Goal: Entertainment & Leisure: Consume media (video, audio)

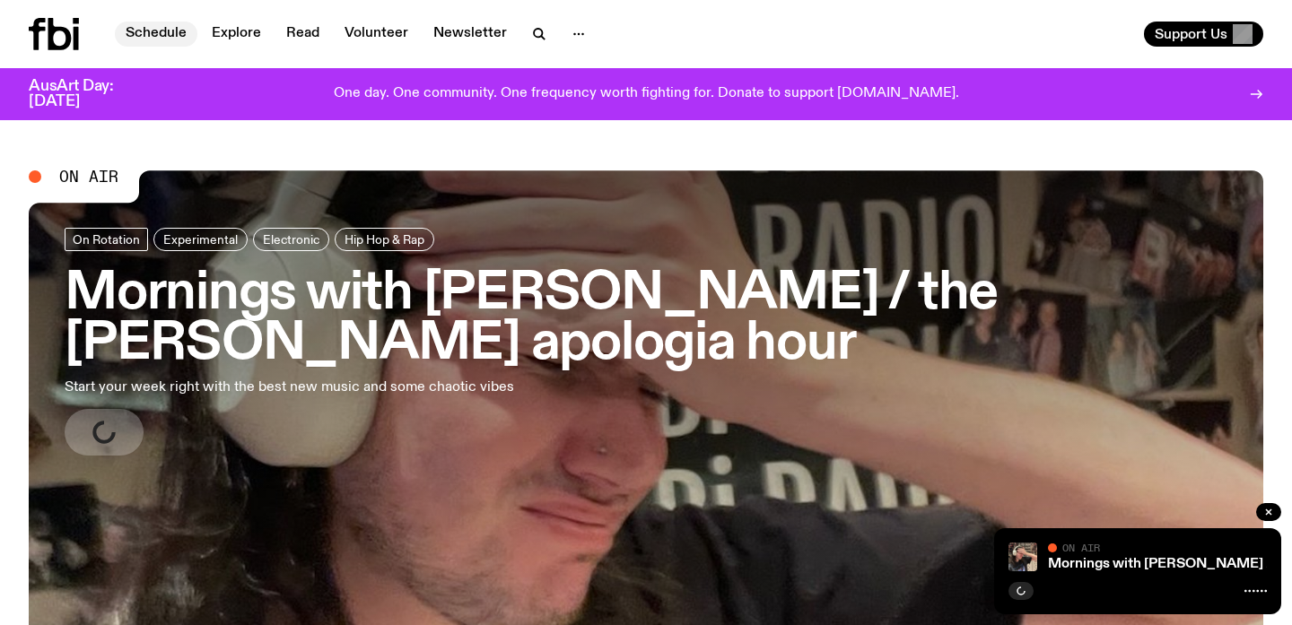
click at [175, 32] on link "Schedule" at bounding box center [156, 34] width 83 height 25
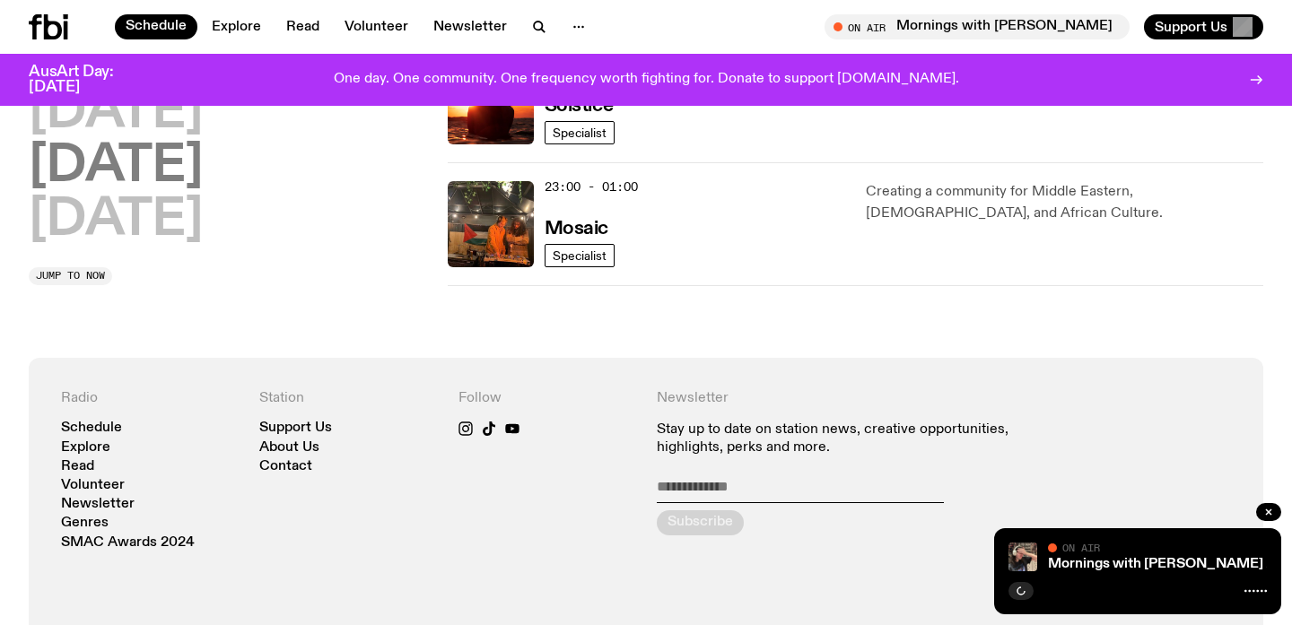
click at [143, 161] on h2 "[DATE]" at bounding box center [116, 167] width 174 height 50
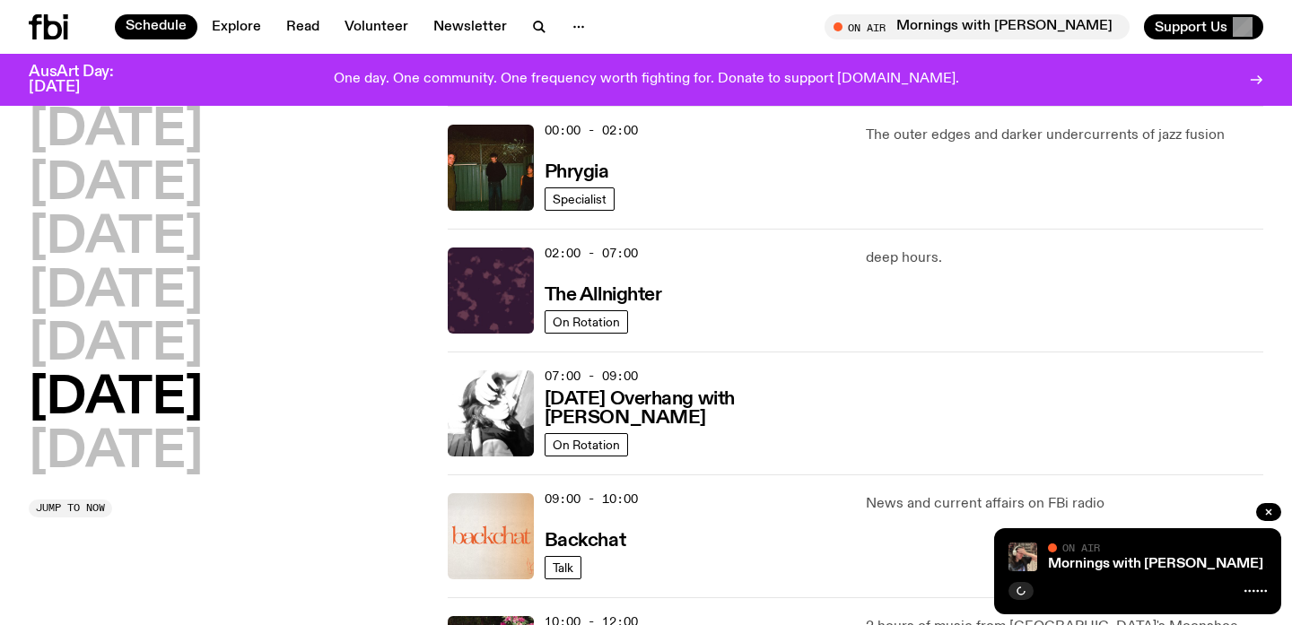
scroll to position [50, 0]
click at [582, 169] on h3 "Phrygia" at bounding box center [577, 172] width 65 height 19
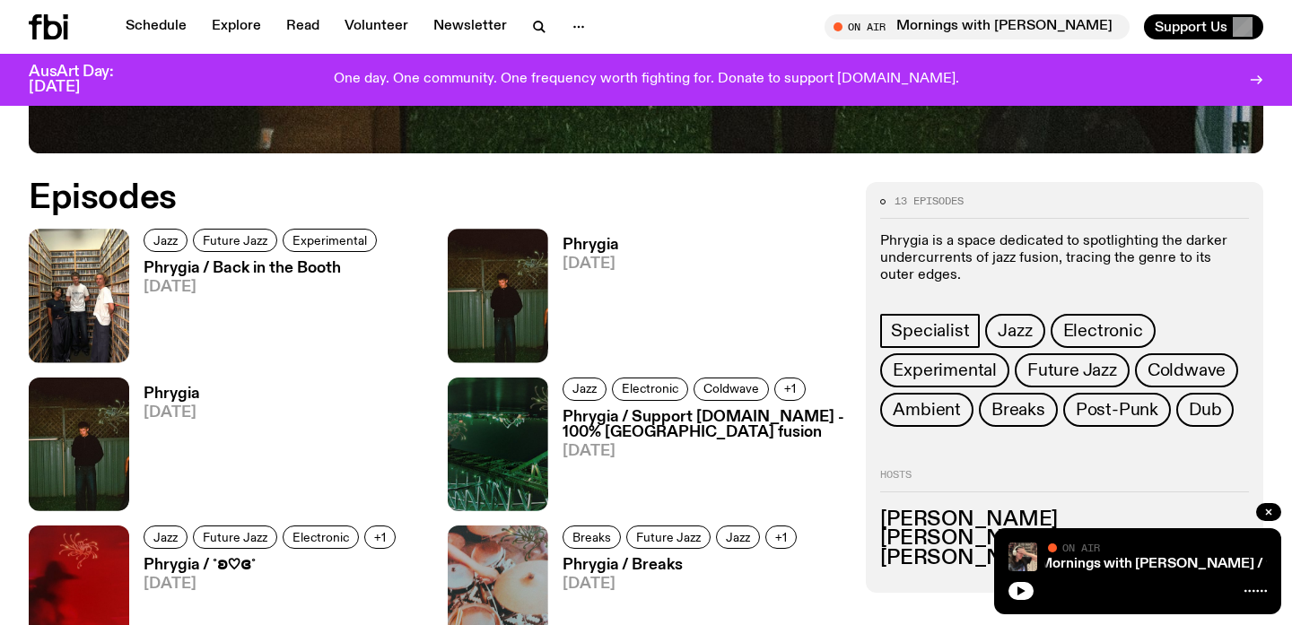
scroll to position [797, 0]
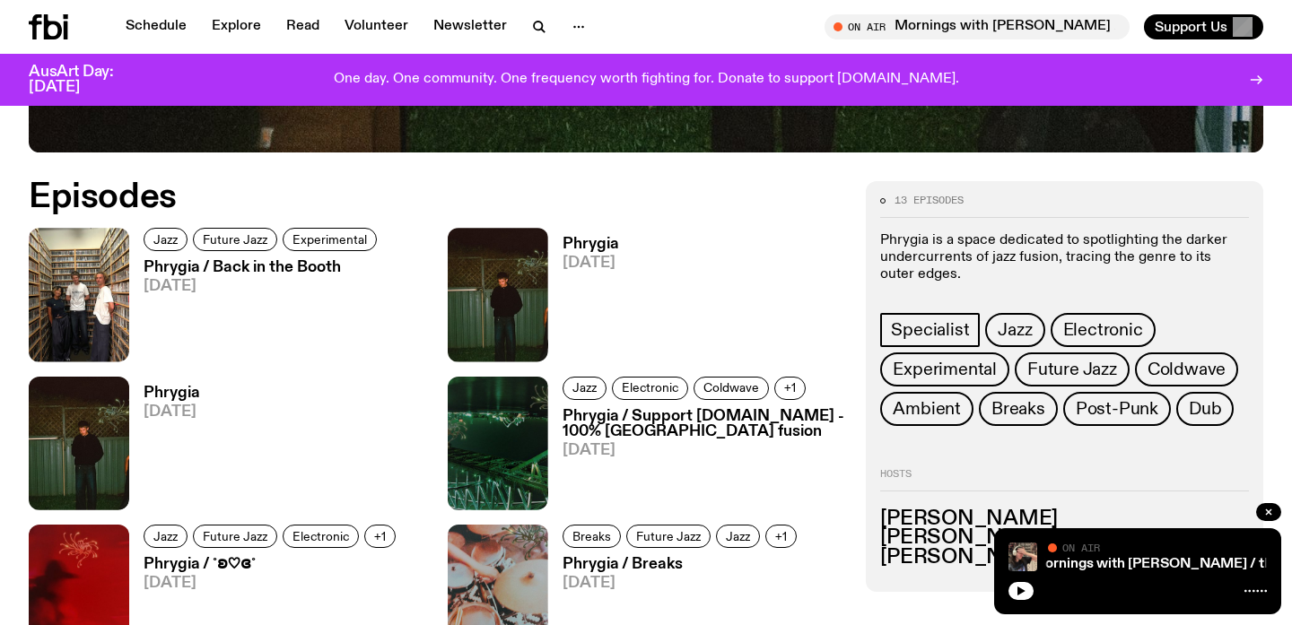
click at [236, 270] on h3 "Phrygia / Back in the Booth" at bounding box center [263, 267] width 239 height 15
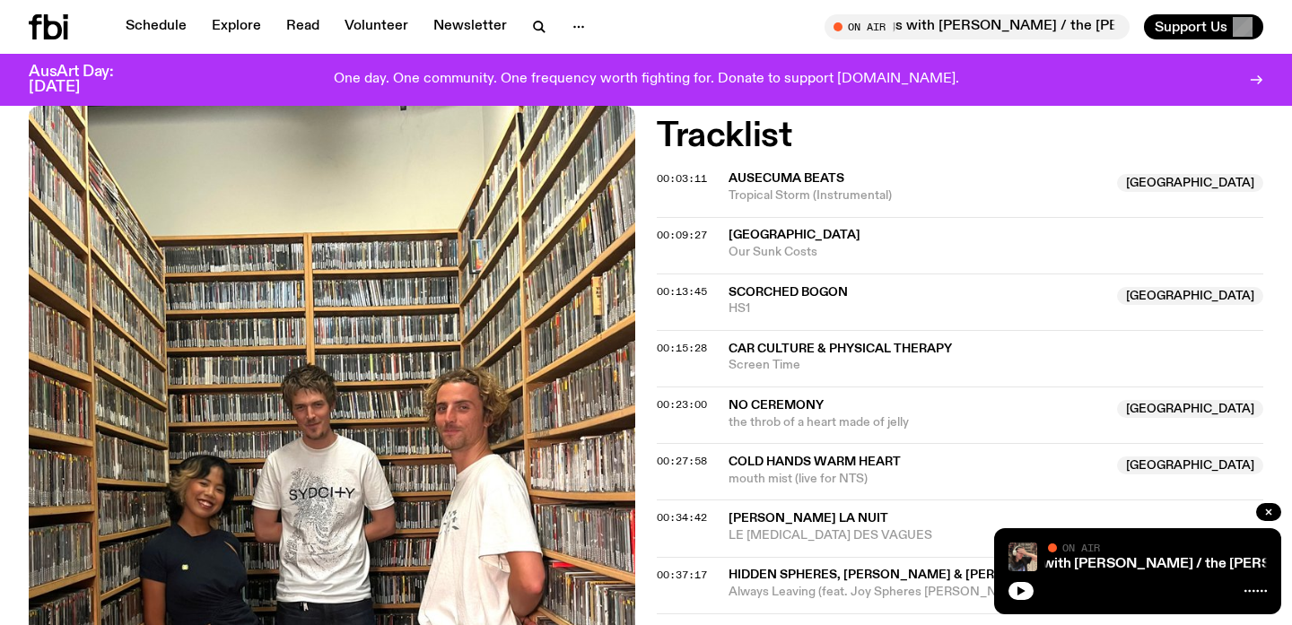
scroll to position [534, 0]
drag, startPoint x: 728, startPoint y: 175, endPoint x: 847, endPoint y: 192, distance: 120.5
click at [847, 192] on div "Ausecuma Beats NSW Tropical Storm (Instrumental)" at bounding box center [918, 187] width 378 height 34
click at [996, 347] on span "Car Culture & Physical Therapy" at bounding box center [996, 348] width 535 height 17
click at [792, 194] on span "Tropical Storm (Instrumental)" at bounding box center [918, 195] width 378 height 17
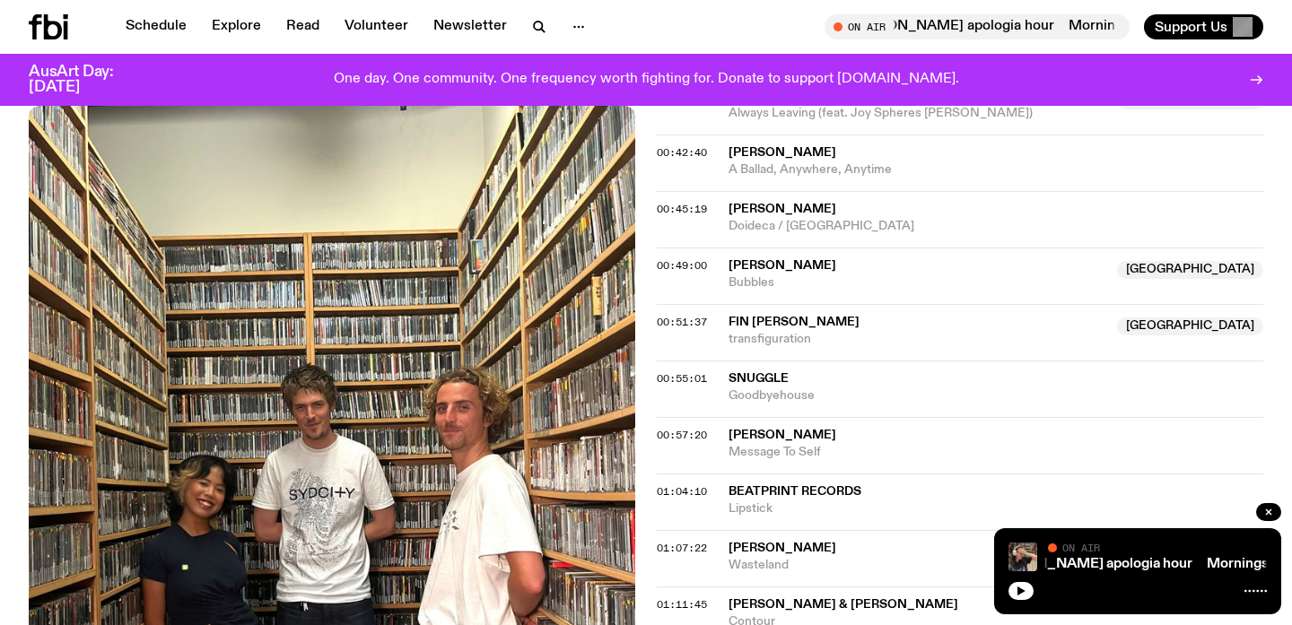
scroll to position [1069, 0]
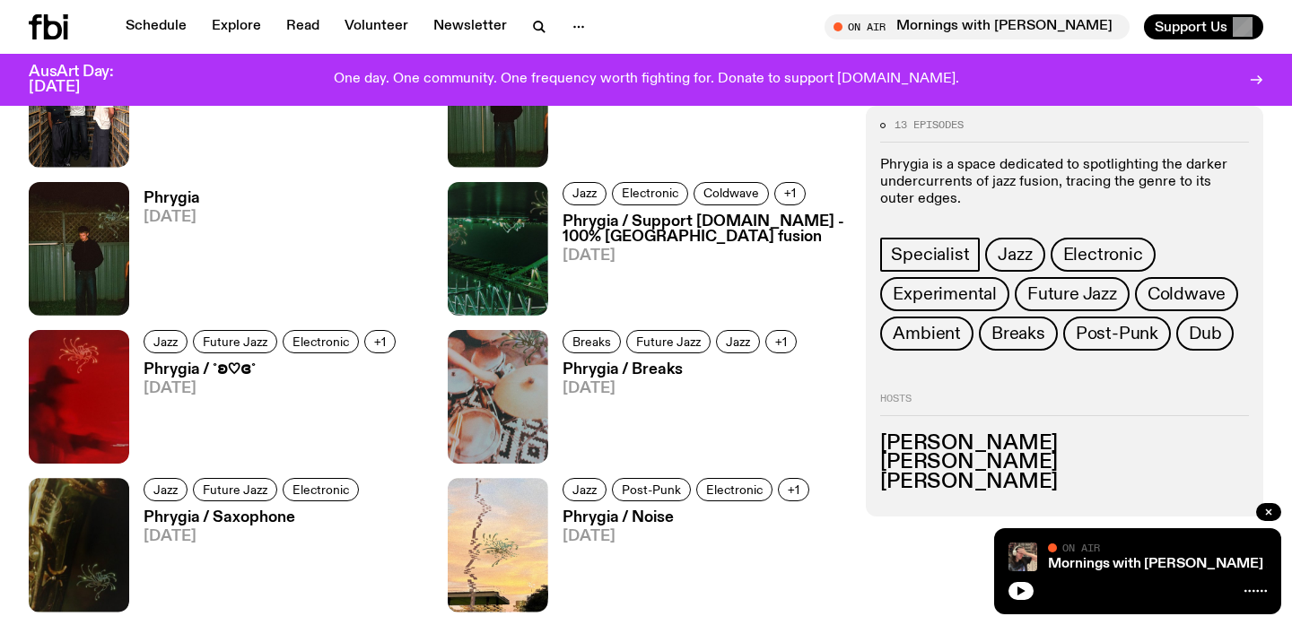
scroll to position [861, 0]
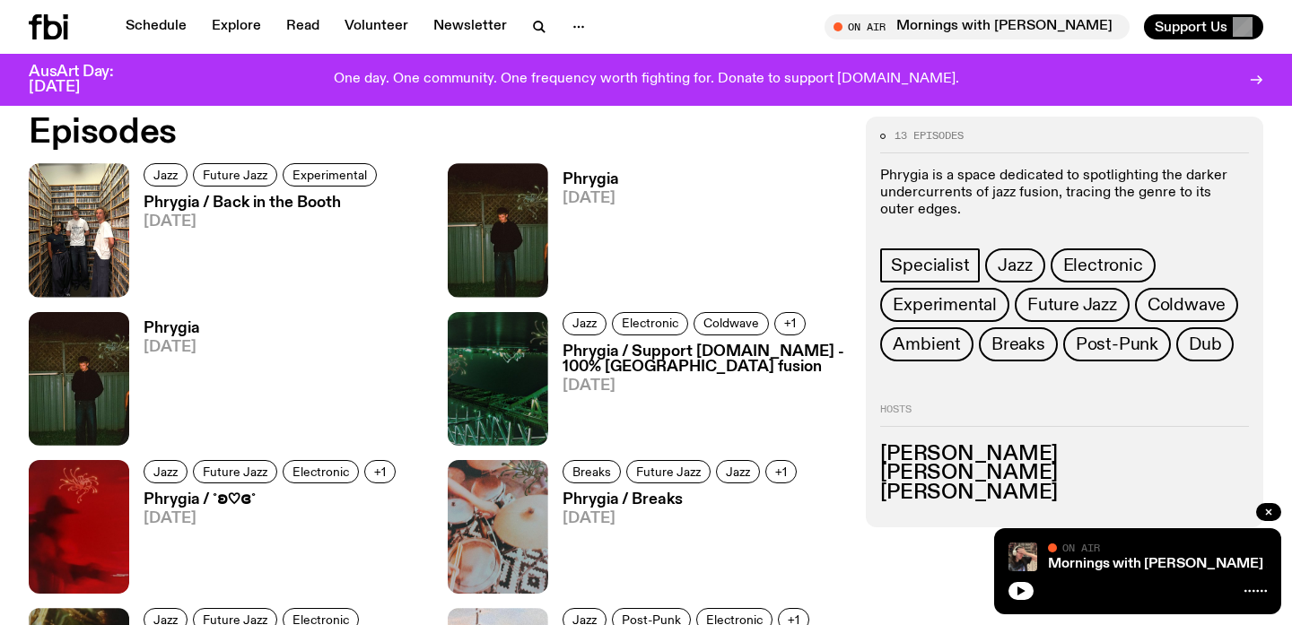
click at [275, 201] on h3 "Phrygia / Back in the Booth" at bounding box center [263, 203] width 239 height 15
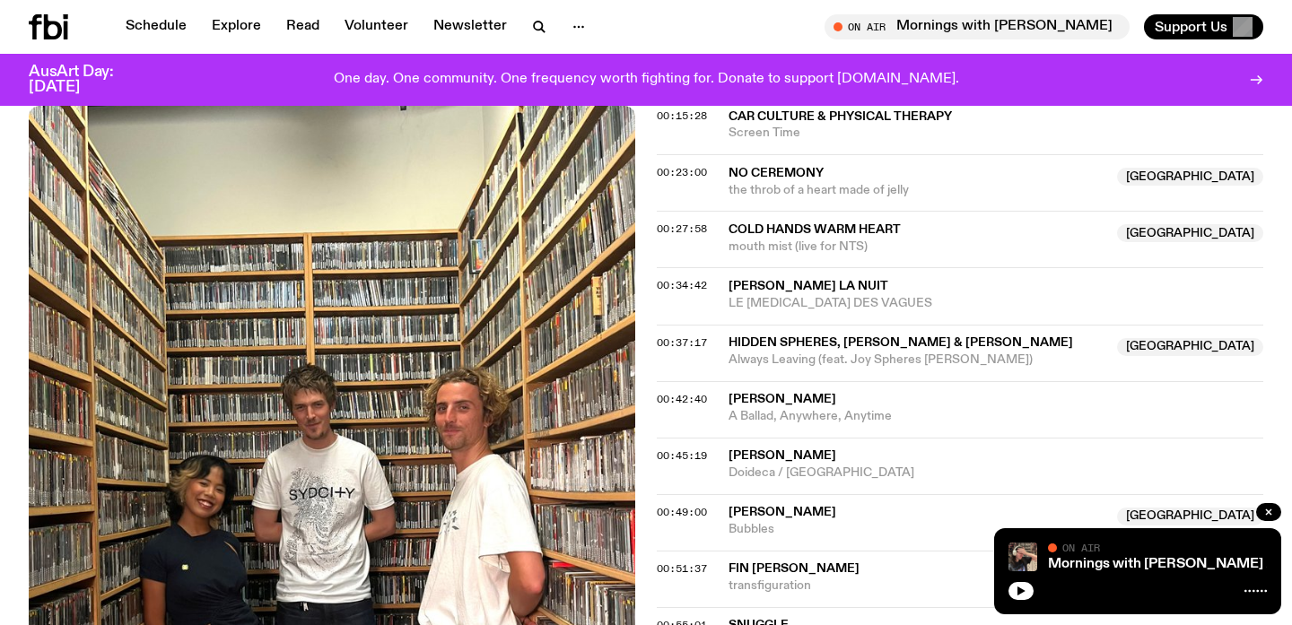
scroll to position [356, 0]
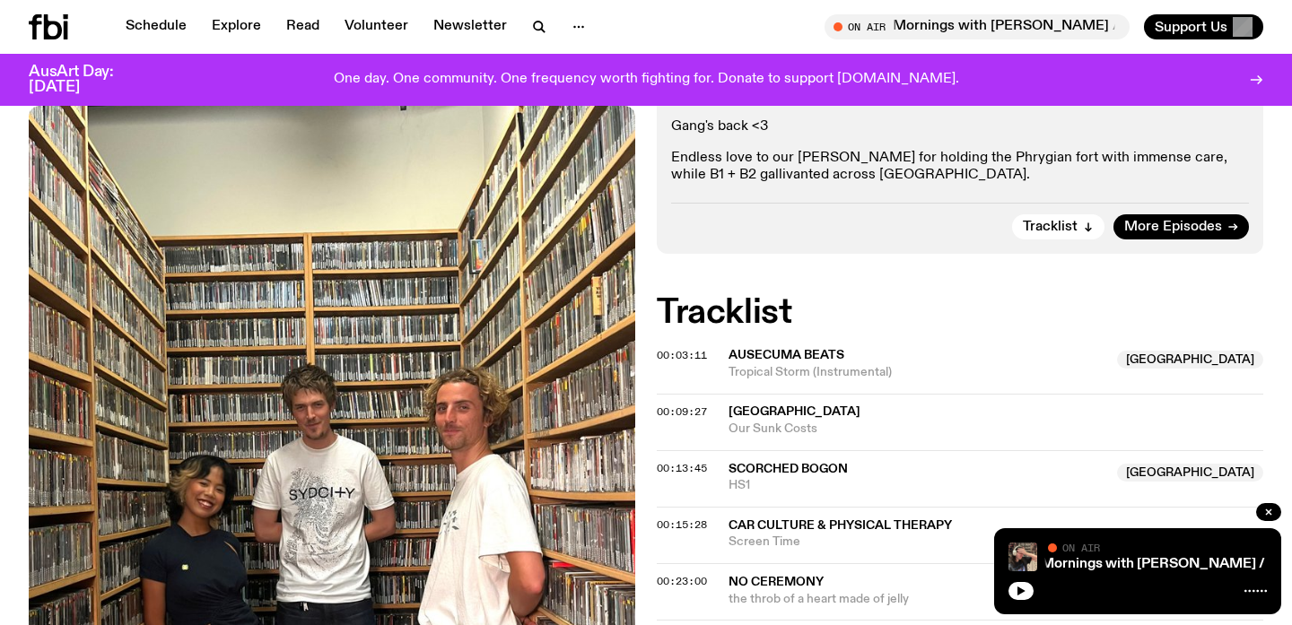
click at [791, 418] on span "[GEOGRAPHIC_DATA]" at bounding box center [795, 412] width 132 height 13
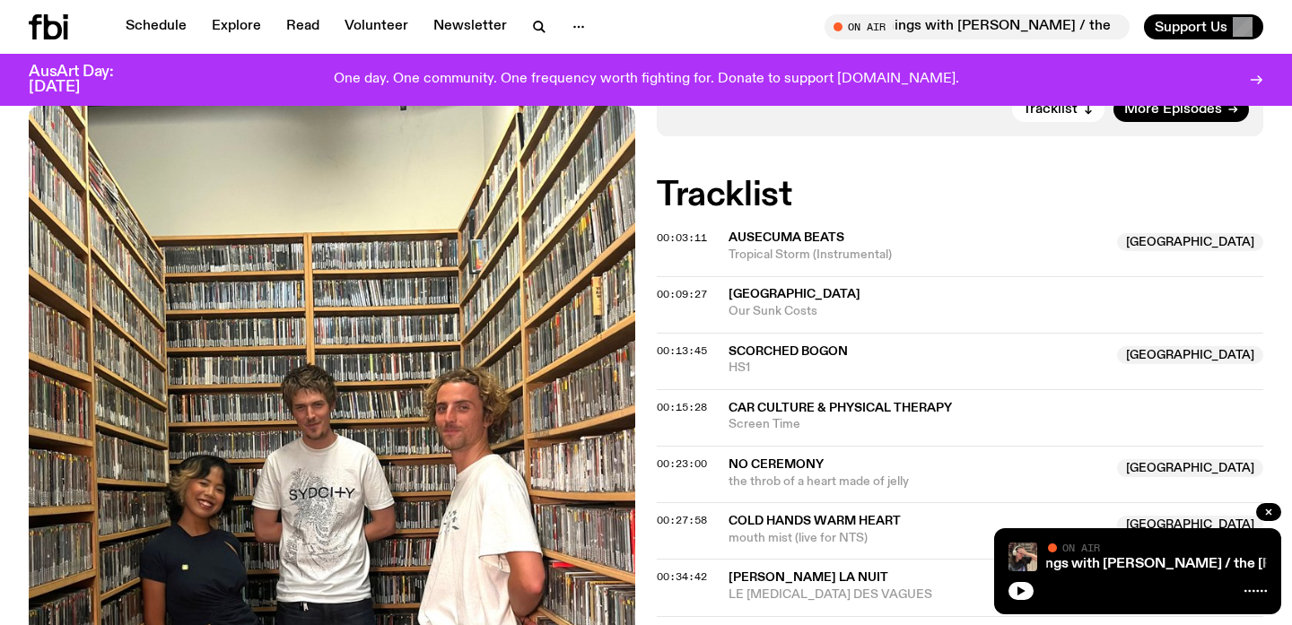
scroll to position [485, 0]
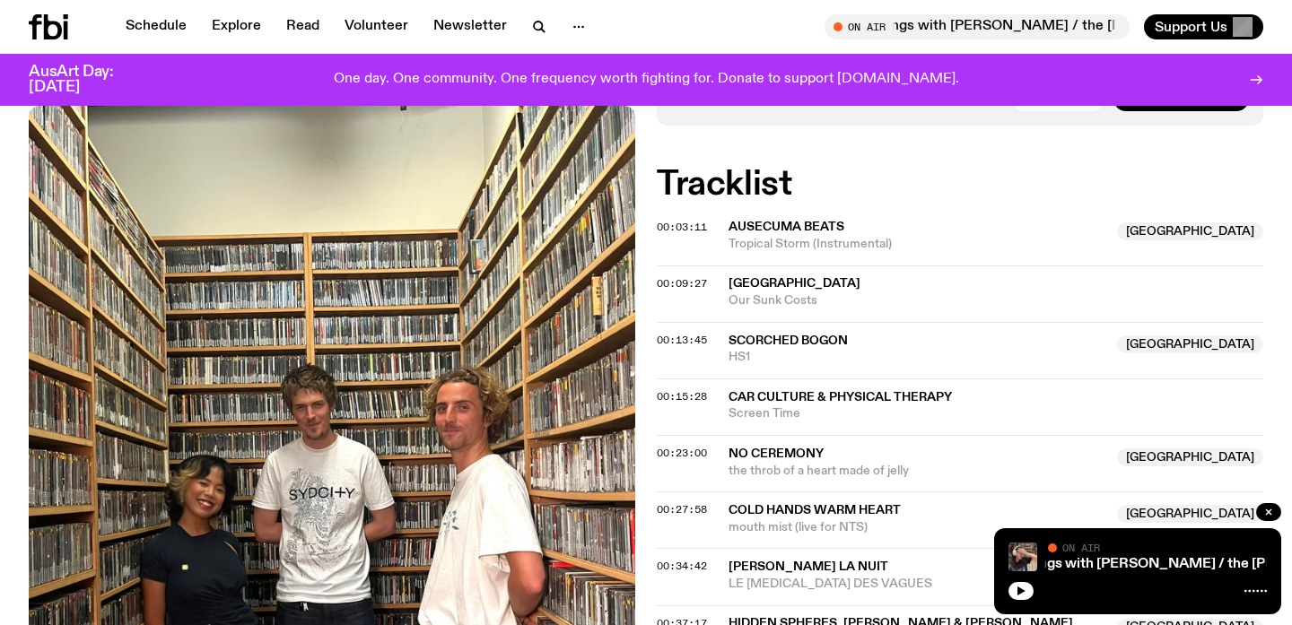
click at [753, 345] on span "Scorched Bogon" at bounding box center [788, 341] width 119 height 13
click at [764, 404] on span "Car Culture & Physical Therapy" at bounding box center [840, 397] width 223 height 13
click at [798, 448] on span "no ceremony" at bounding box center [776, 454] width 95 height 13
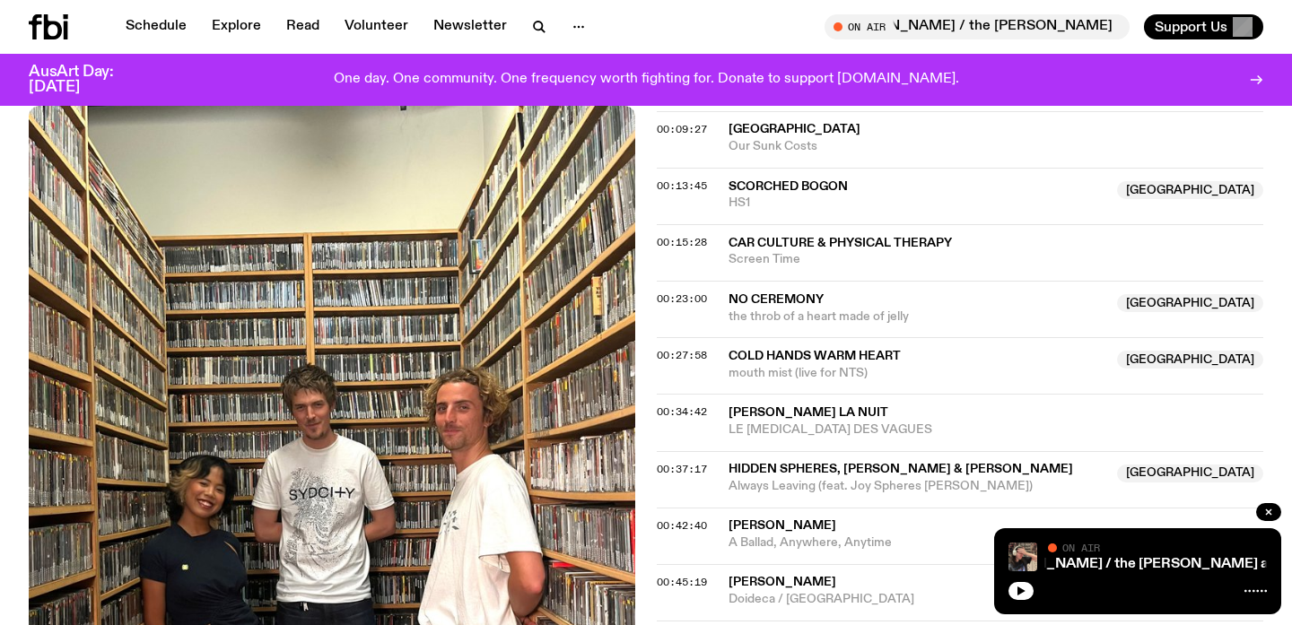
scroll to position [653, 0]
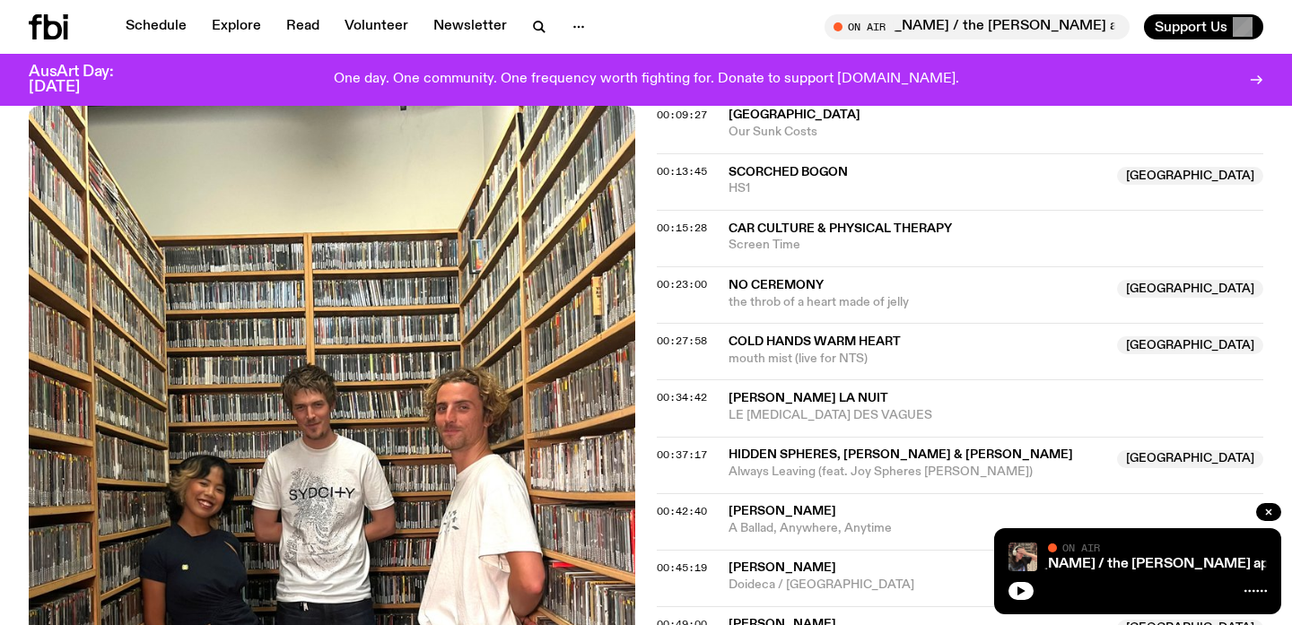
click at [781, 345] on span "Cold Hands Warm Heart" at bounding box center [815, 342] width 172 height 13
click at [749, 399] on span "[PERSON_NAME] LA NUIT" at bounding box center [809, 398] width 160 height 13
click at [758, 471] on span "Always Leaving (feat. Joy Spheres [PERSON_NAME])" at bounding box center [918, 472] width 378 height 17
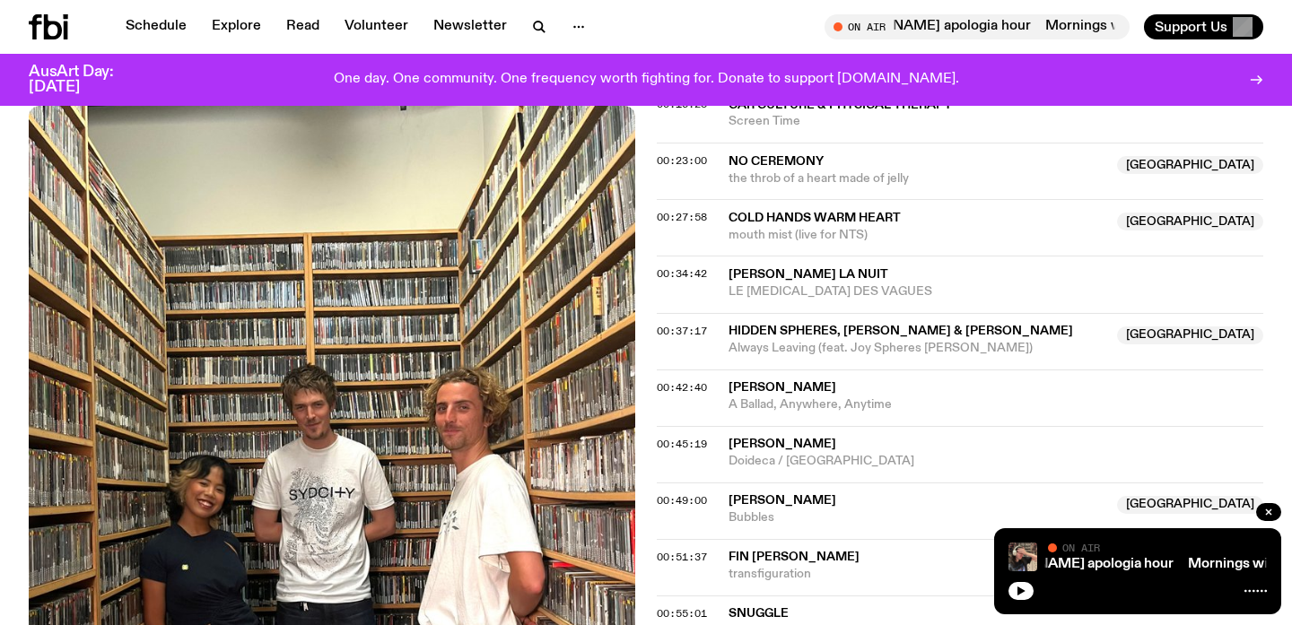
scroll to position [778, 0]
click at [785, 391] on span "[PERSON_NAME]" at bounding box center [783, 386] width 108 height 13
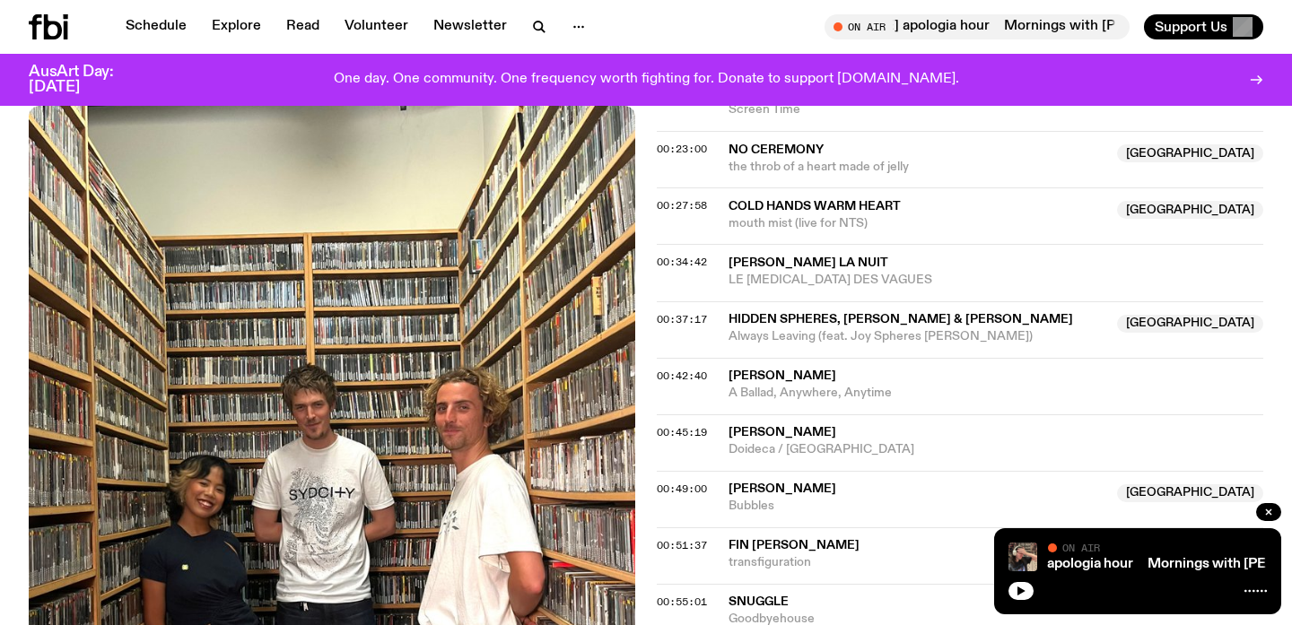
scroll to position [820, 0]
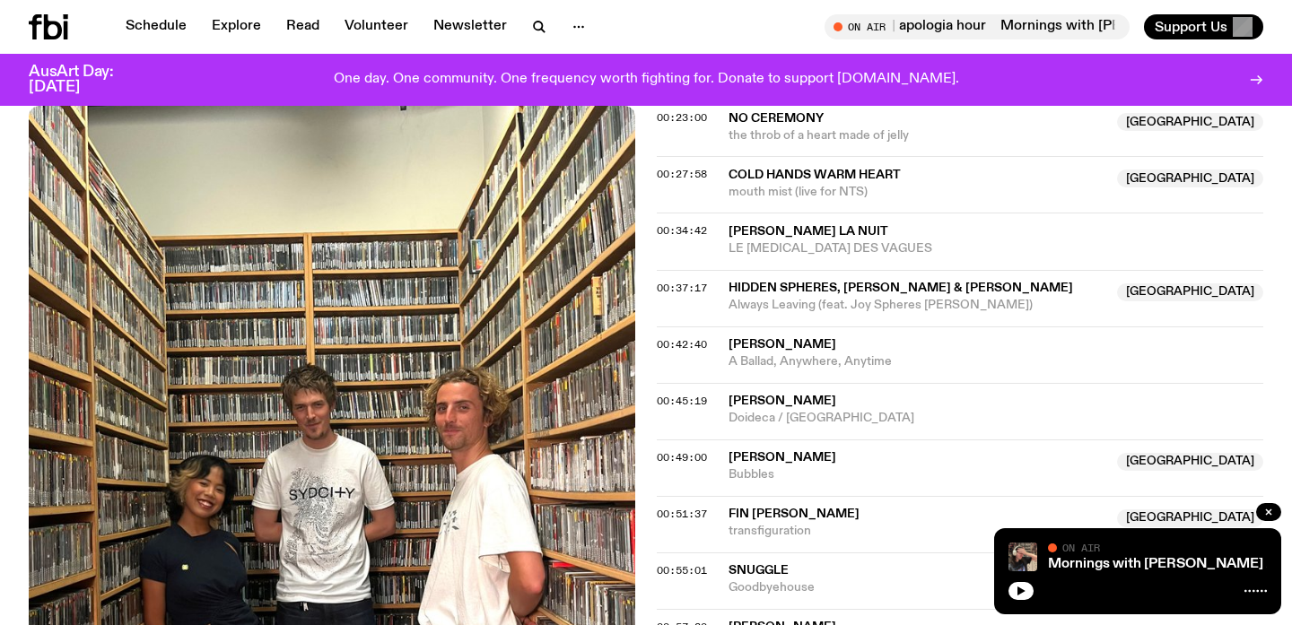
click at [761, 397] on span "[PERSON_NAME]" at bounding box center [783, 401] width 108 height 13
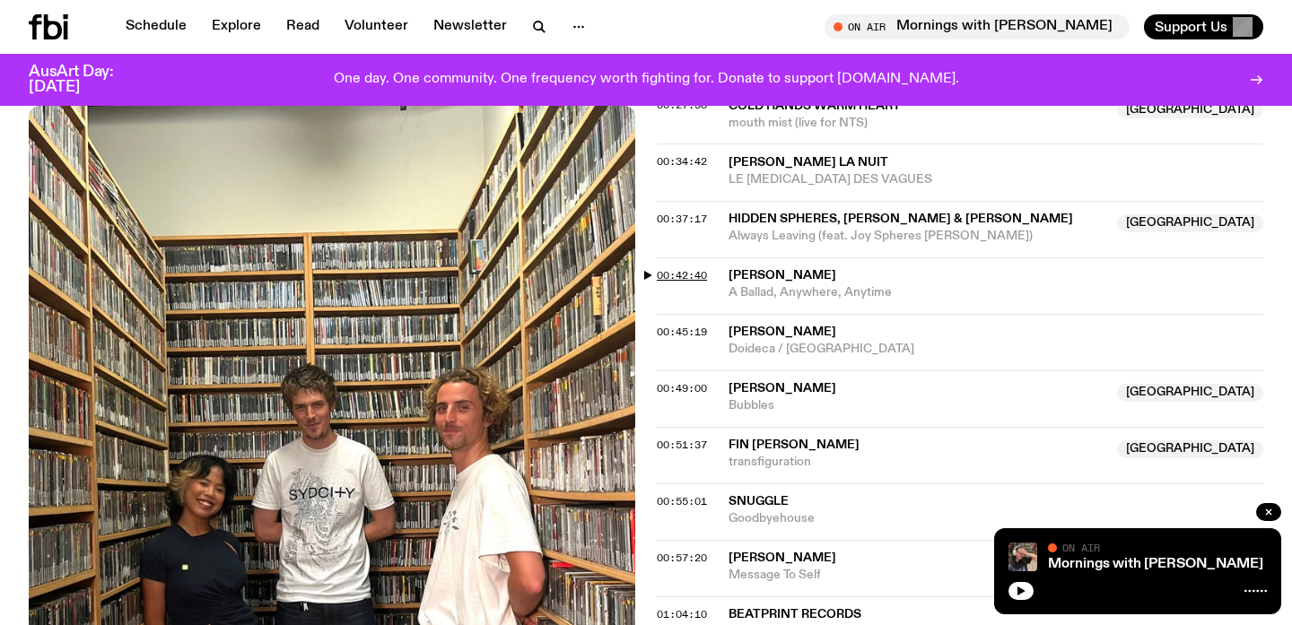
scroll to position [908, 0]
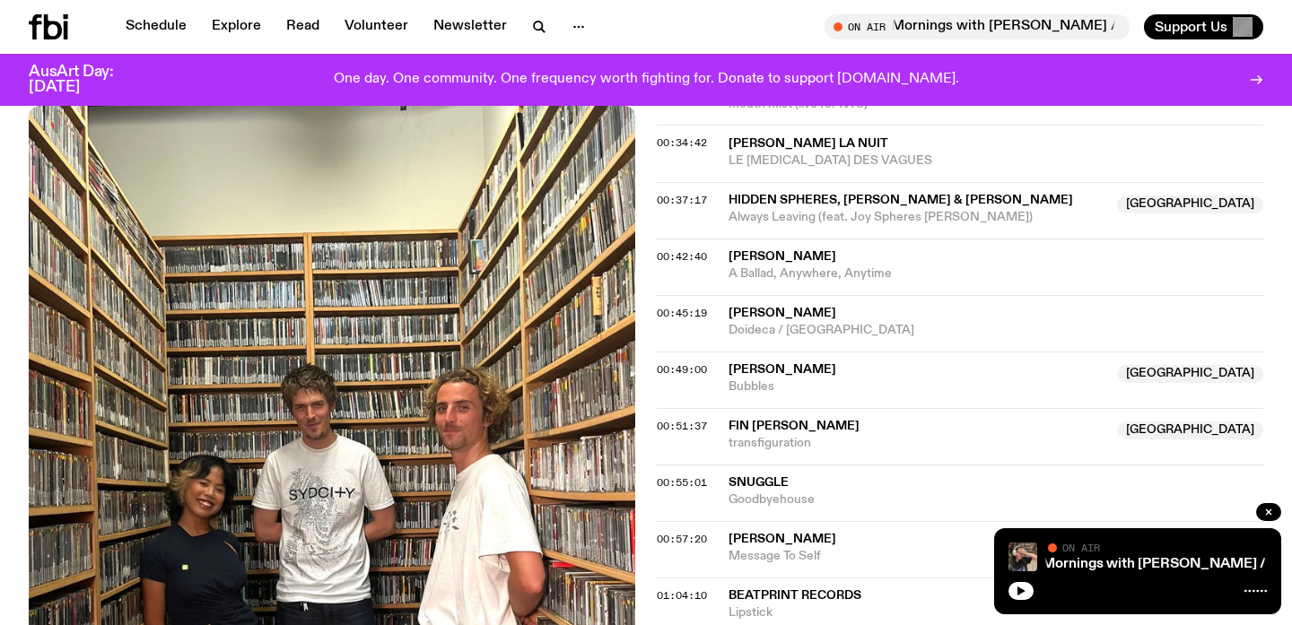
click at [745, 379] on span "Bubbles" at bounding box center [918, 387] width 378 height 17
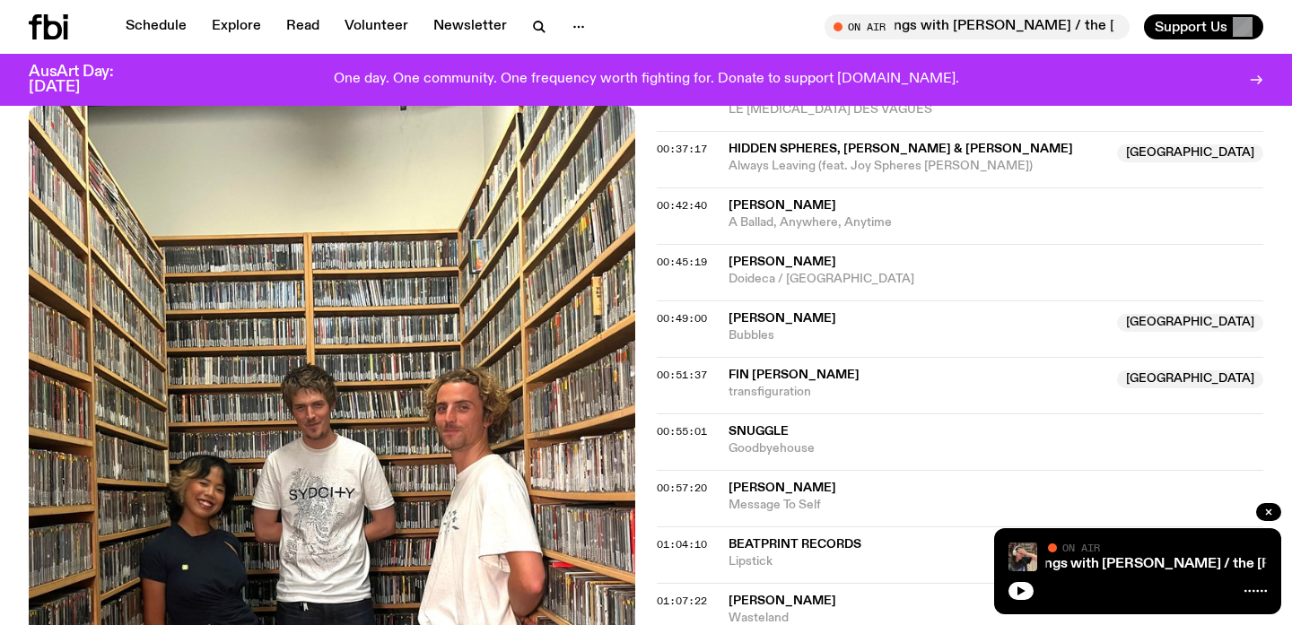
scroll to position [976, 0]
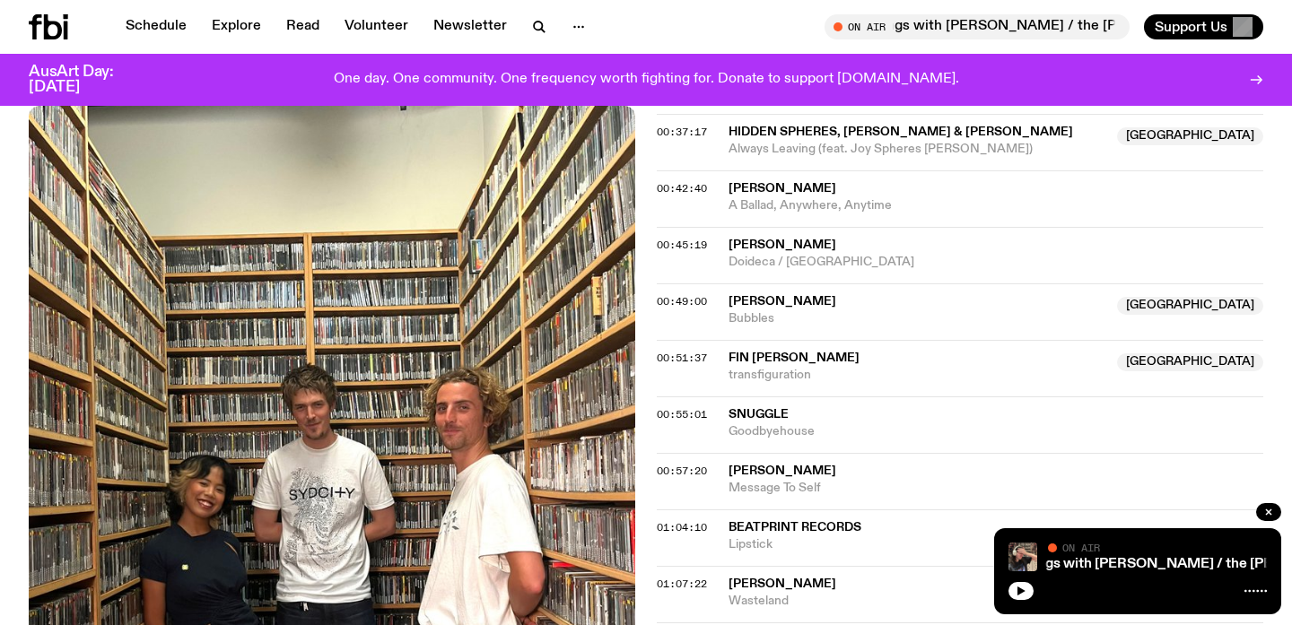
click at [778, 360] on span "Fin [PERSON_NAME]" at bounding box center [794, 358] width 131 height 13
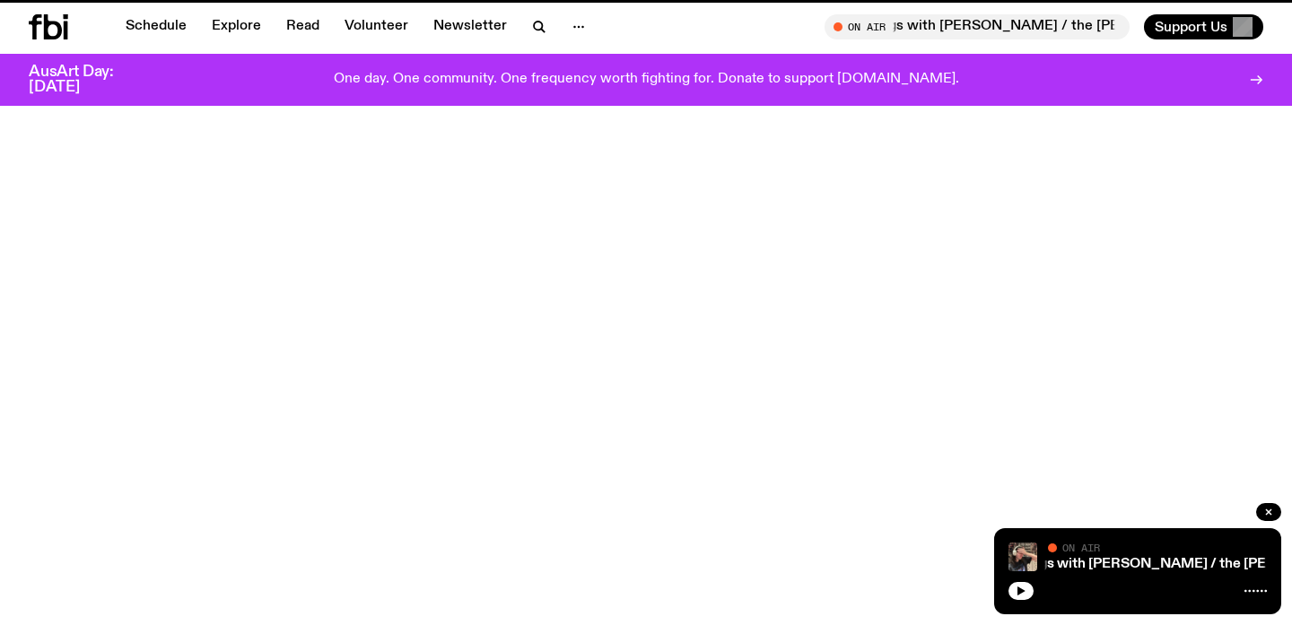
scroll to position [861, 0]
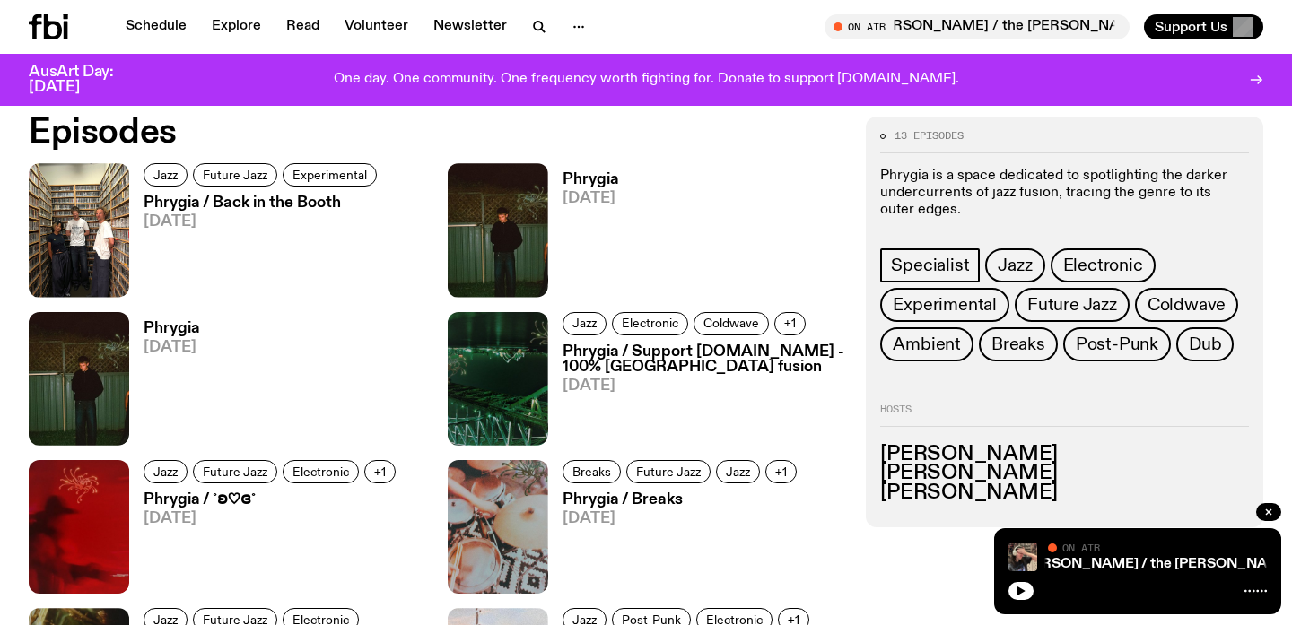
click at [271, 196] on h3 "Phrygia / Back in the Booth" at bounding box center [263, 203] width 239 height 15
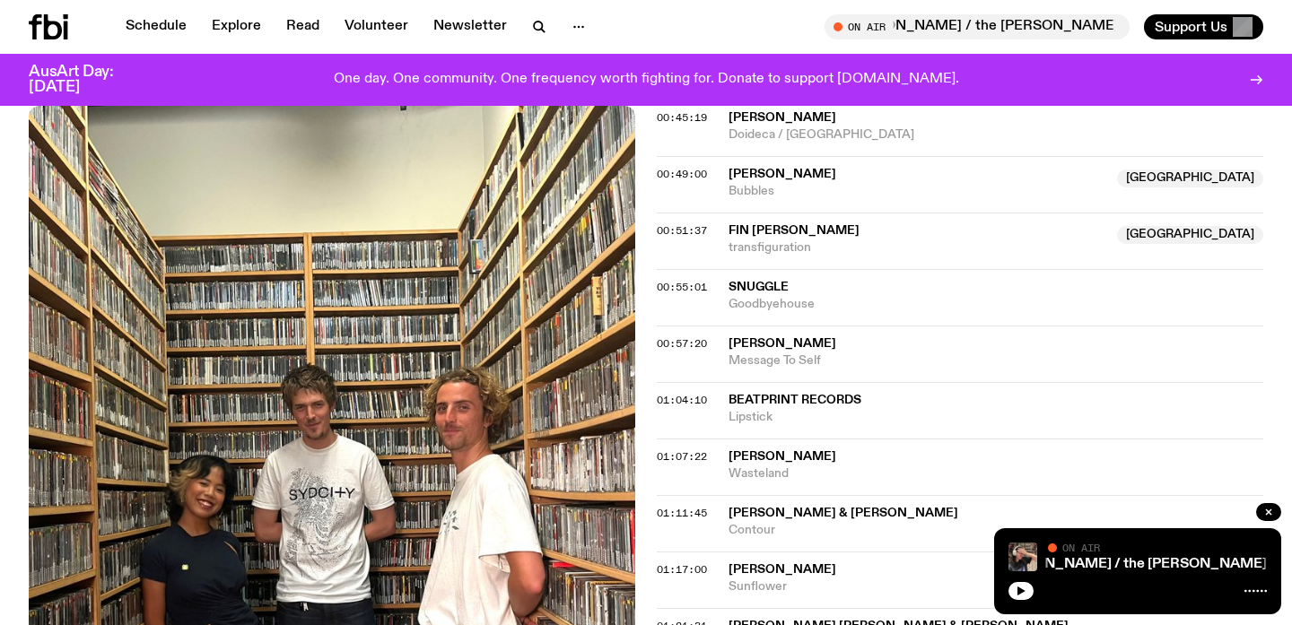
scroll to position [1081, 0]
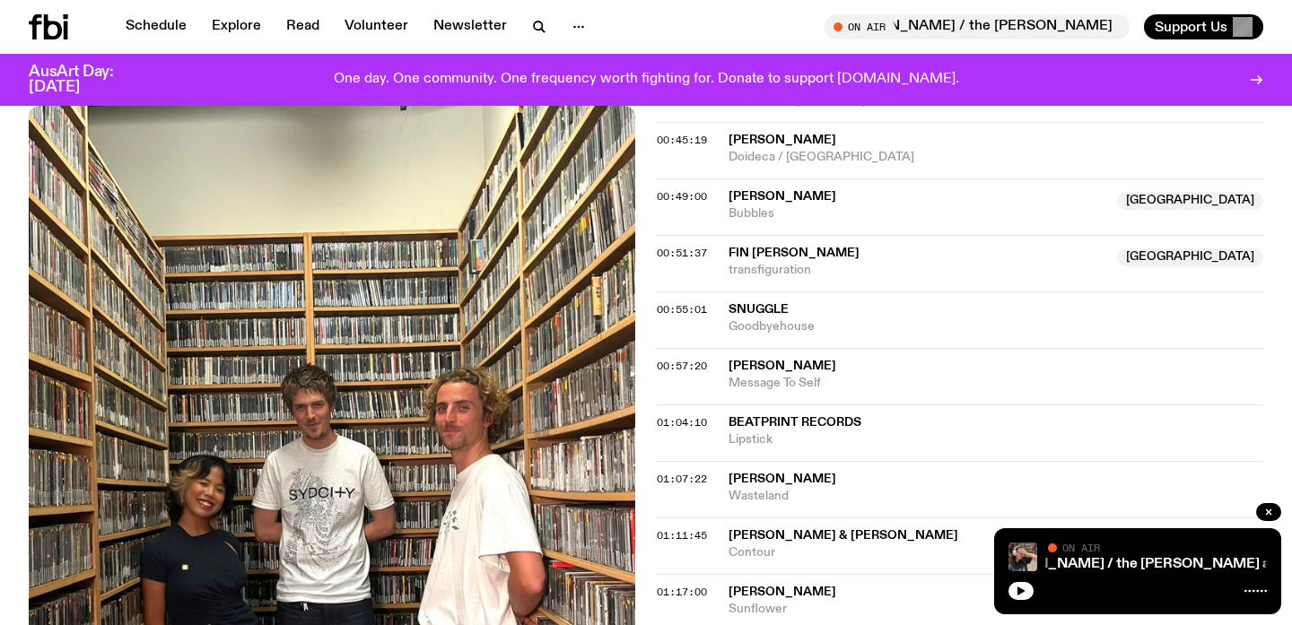
click at [763, 305] on span "Snuggle" at bounding box center [759, 309] width 60 height 13
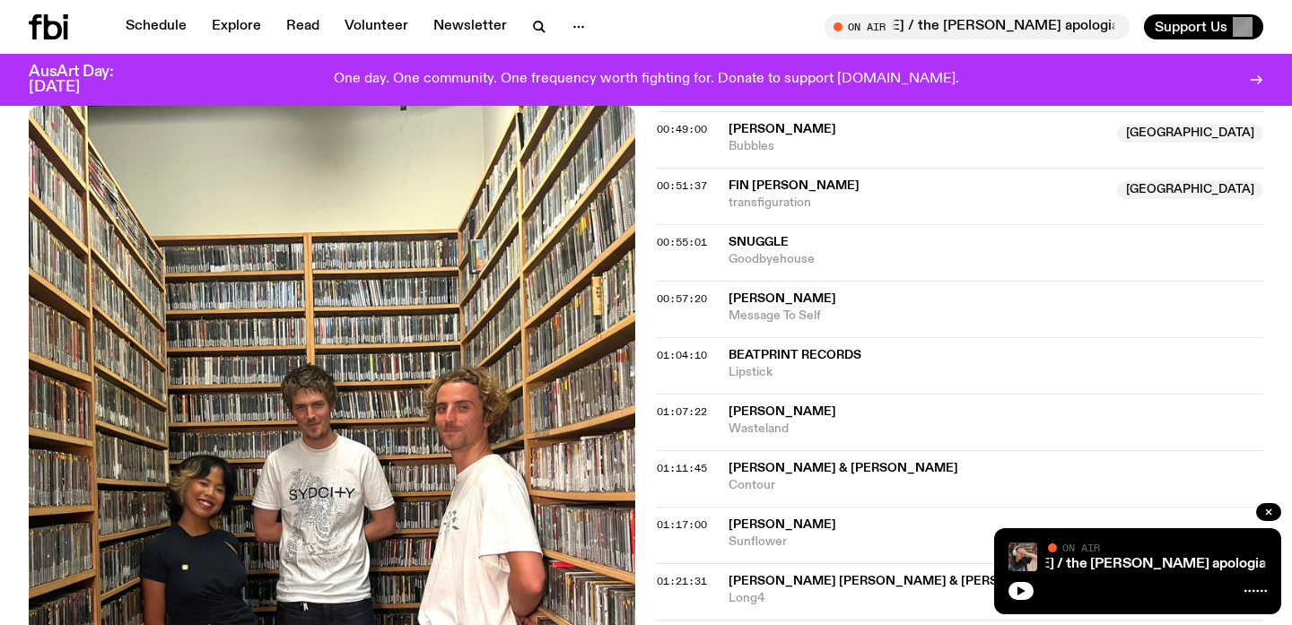
click at [774, 296] on span "[PERSON_NAME]" at bounding box center [783, 298] width 108 height 13
click at [764, 354] on span "​​Beatprint Records" at bounding box center [795, 355] width 133 height 13
click at [755, 406] on span "[PERSON_NAME]" at bounding box center [783, 412] width 108 height 13
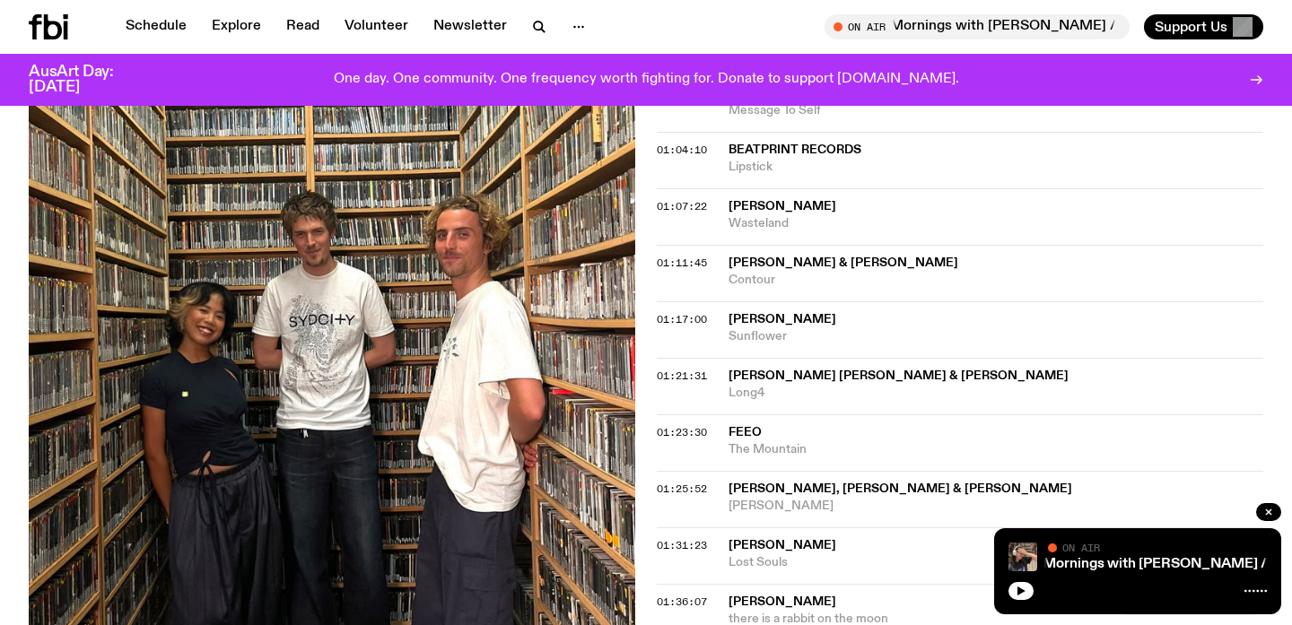
scroll to position [1340, 0]
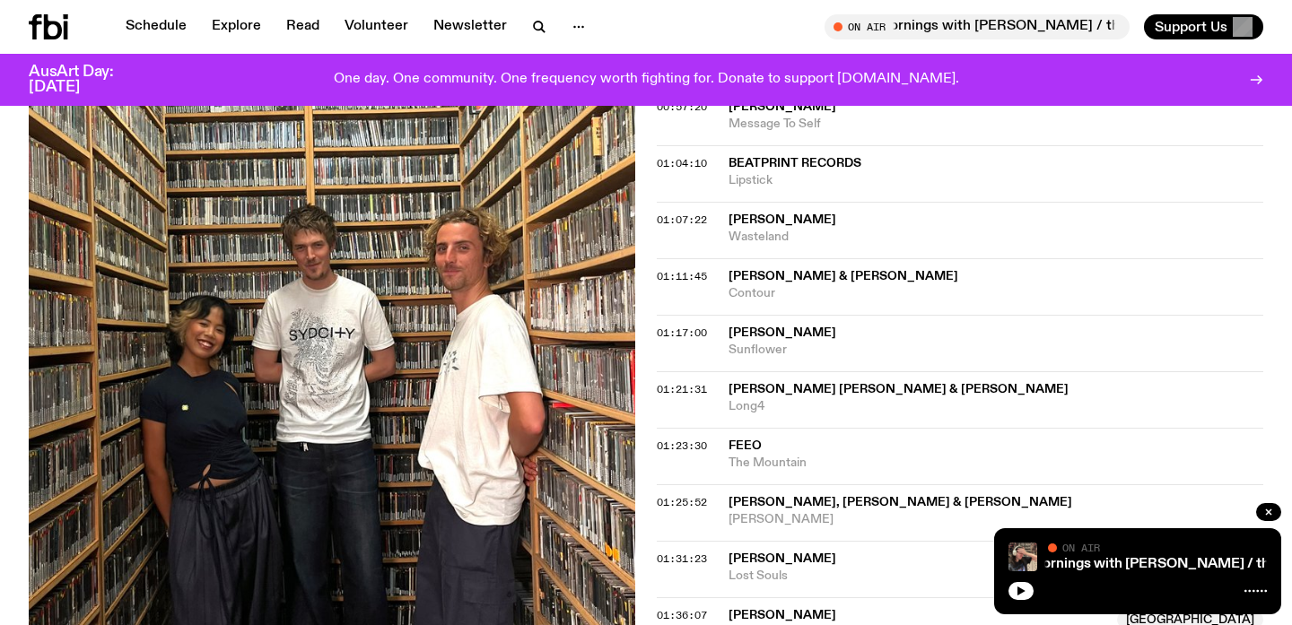
click at [777, 283] on span "[PERSON_NAME] & [PERSON_NAME]" at bounding box center [844, 276] width 230 height 13
click at [757, 336] on span "[PERSON_NAME]" at bounding box center [783, 333] width 108 height 13
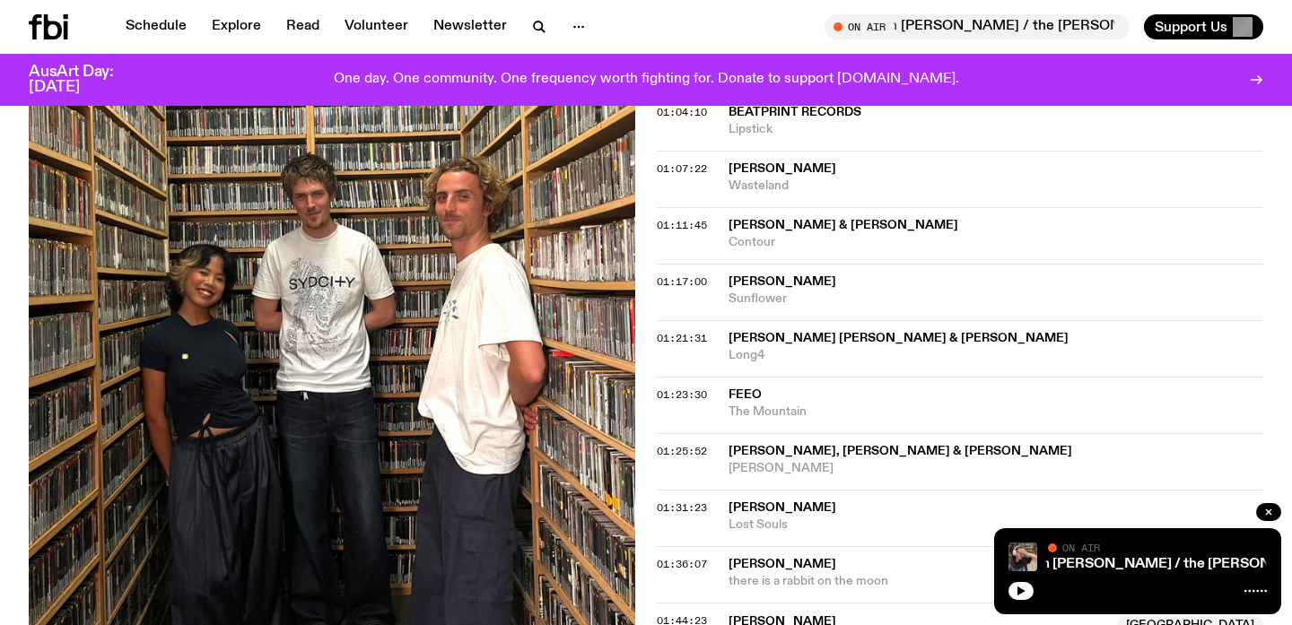
scroll to position [1426, 0]
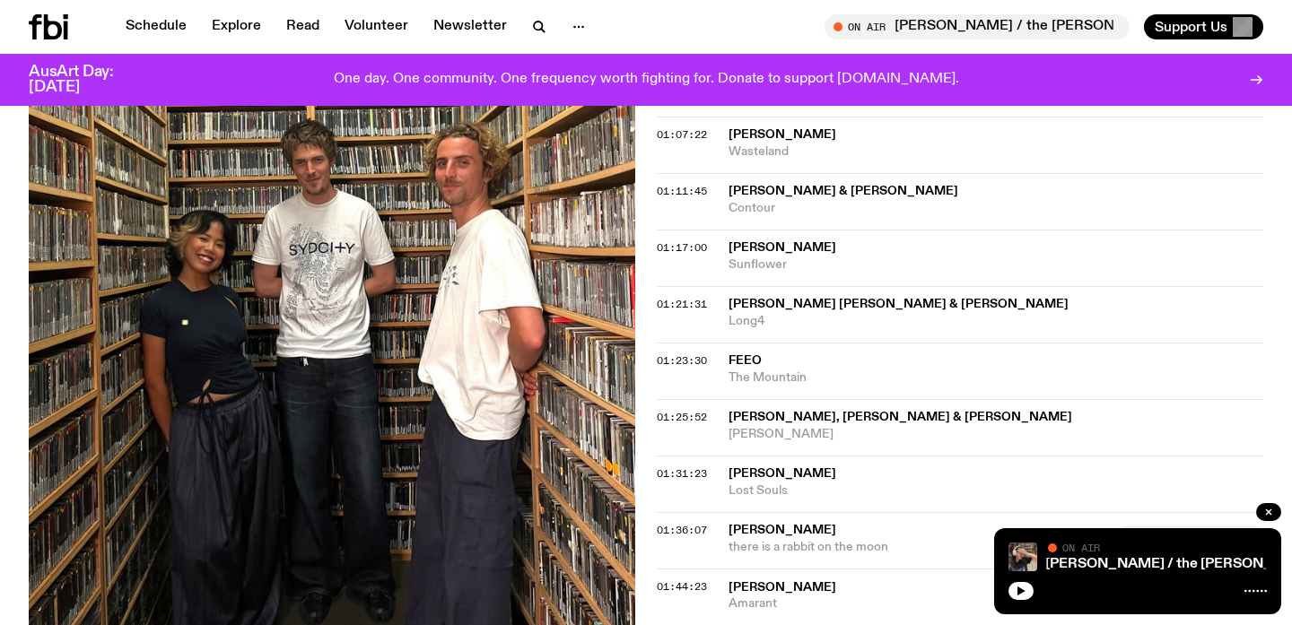
click at [819, 290] on div "01:21:31 [PERSON_NAME] [PERSON_NAME] & [PERSON_NAME] Long4" at bounding box center [960, 314] width 607 height 57
click at [813, 308] on span "[PERSON_NAME] [PERSON_NAME] & [PERSON_NAME]" at bounding box center [899, 304] width 340 height 13
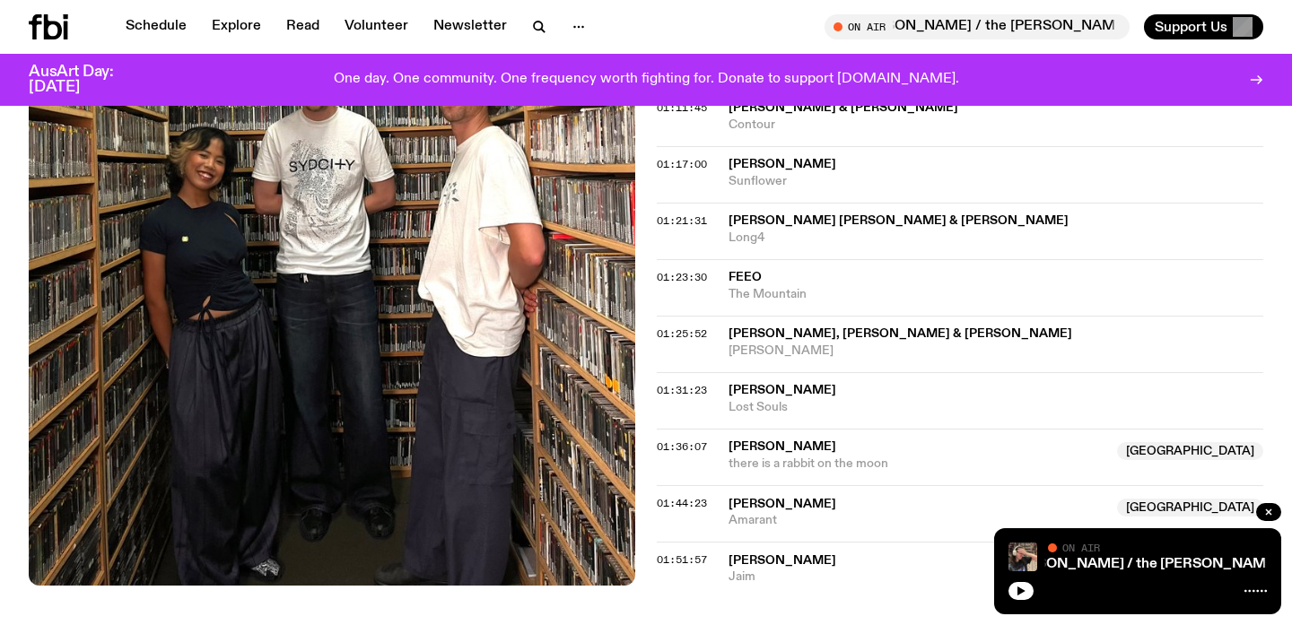
scroll to position [1548, 0]
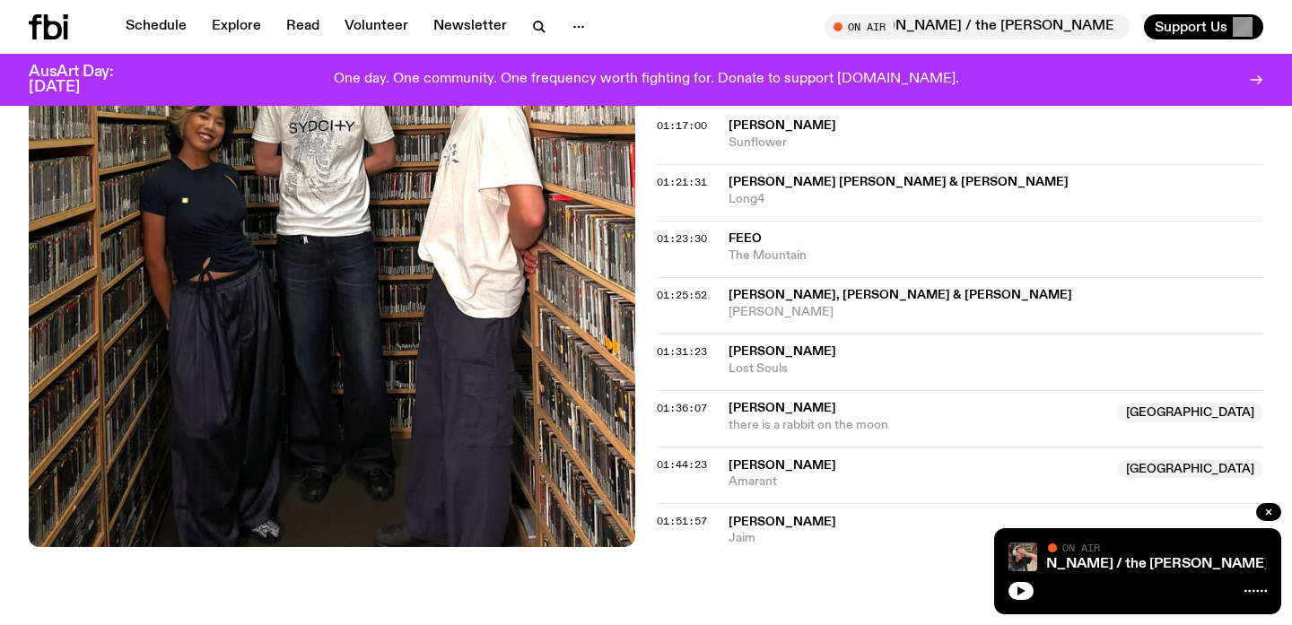
click at [740, 244] on span "feeo" at bounding box center [745, 238] width 33 height 13
click at [756, 289] on span "[PERSON_NAME], [PERSON_NAME] & [PERSON_NAME]" at bounding box center [901, 295] width 344 height 13
click at [749, 352] on span "[PERSON_NAME]" at bounding box center [783, 351] width 108 height 13
click at [761, 362] on span "Lost Souls" at bounding box center [996, 369] width 535 height 17
click at [751, 406] on span "[PERSON_NAME]" at bounding box center [783, 408] width 108 height 13
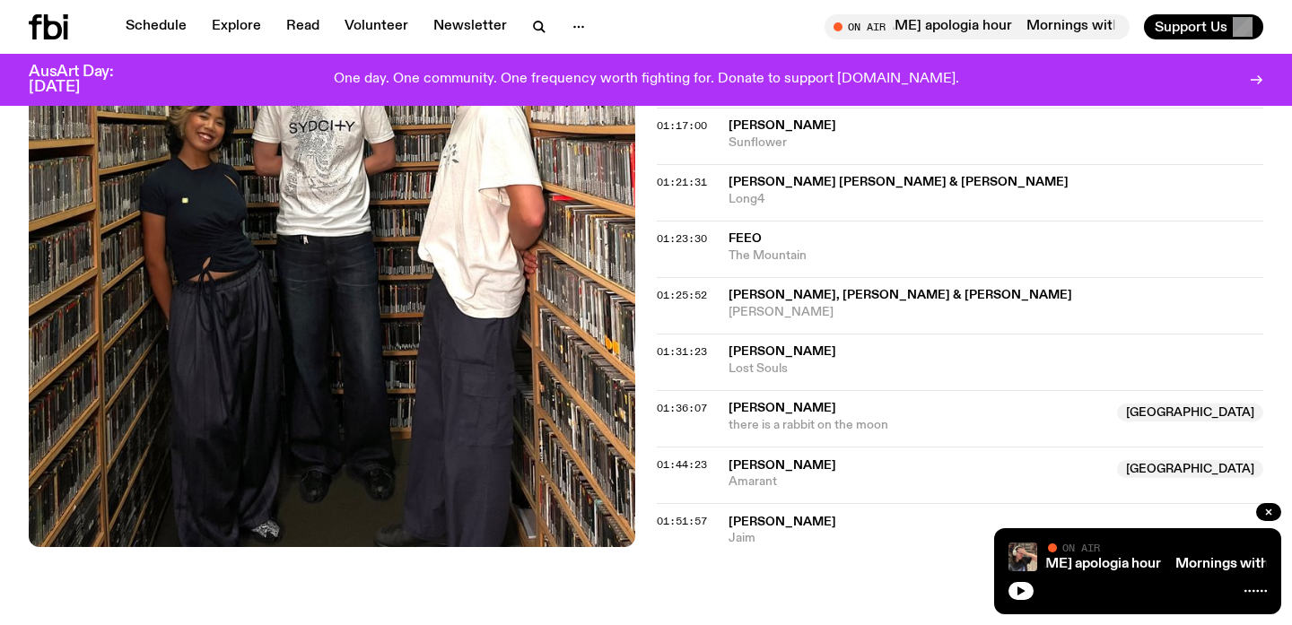
click at [742, 467] on span "[PERSON_NAME]" at bounding box center [783, 465] width 108 height 13
click at [738, 521] on span "[PERSON_NAME]" at bounding box center [783, 522] width 108 height 13
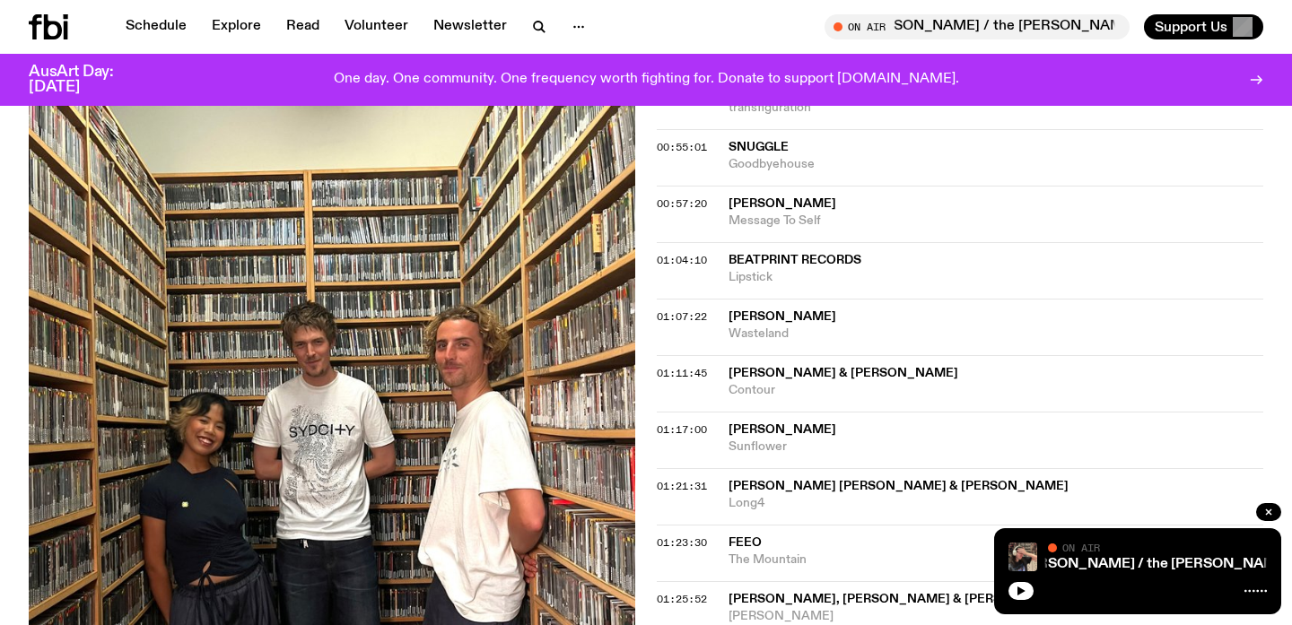
scroll to position [1242, 0]
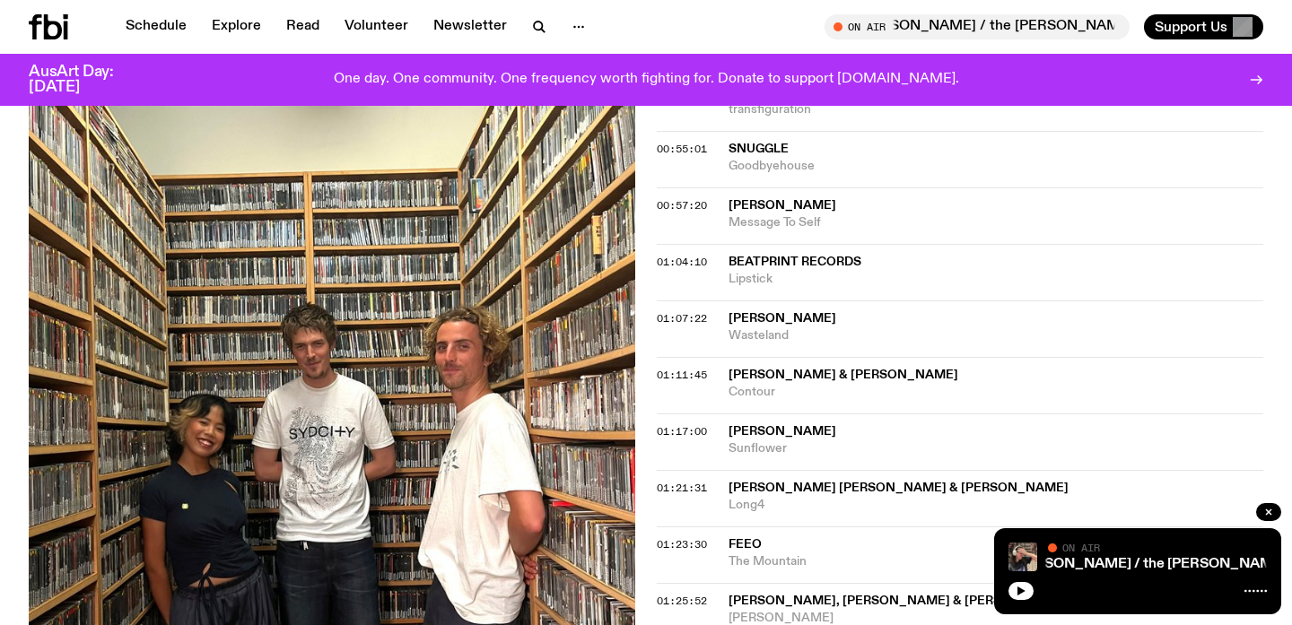
click at [789, 259] on span "​​Beatprint Records" at bounding box center [795, 262] width 133 height 13
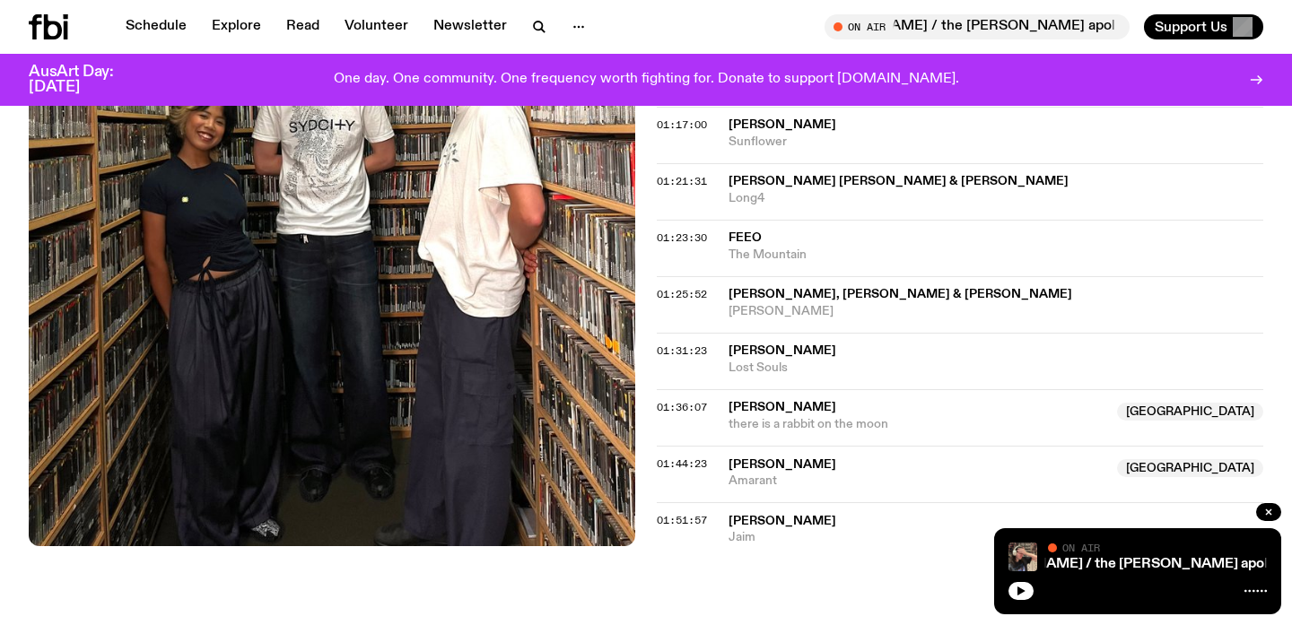
scroll to position [1608, 0]
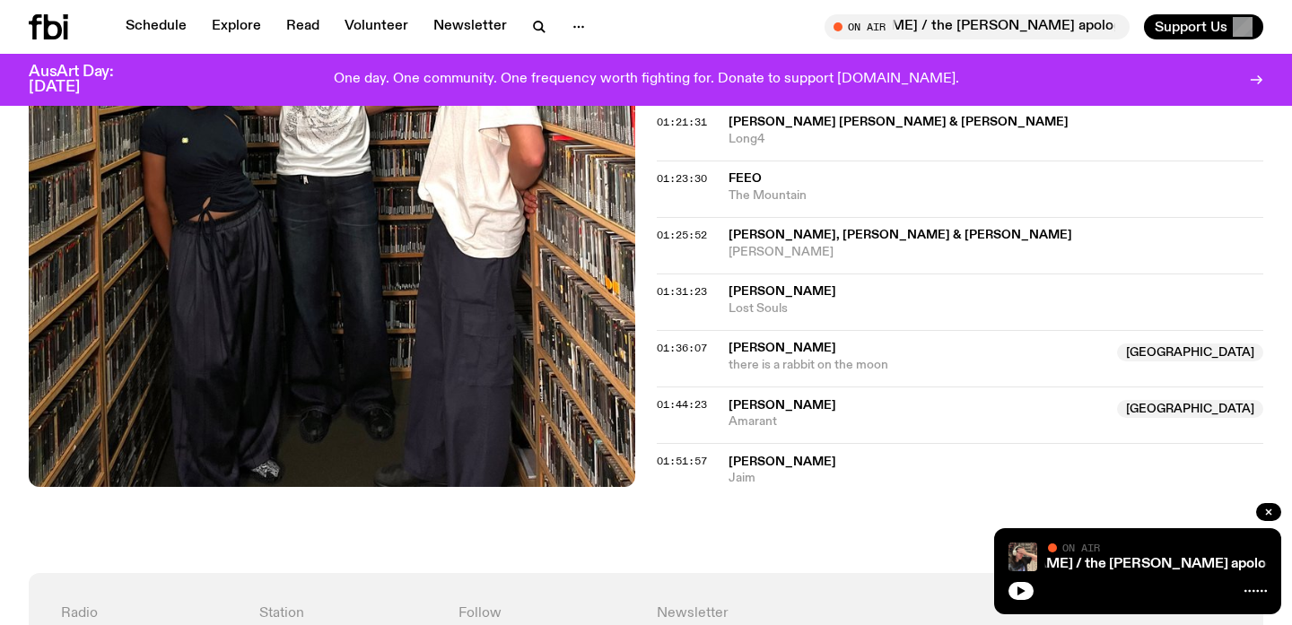
click at [761, 282] on div "01:31:23 [PERSON_NAME] Lost Souls" at bounding box center [960, 302] width 607 height 57
click at [762, 285] on span "[PERSON_NAME]" at bounding box center [783, 291] width 108 height 13
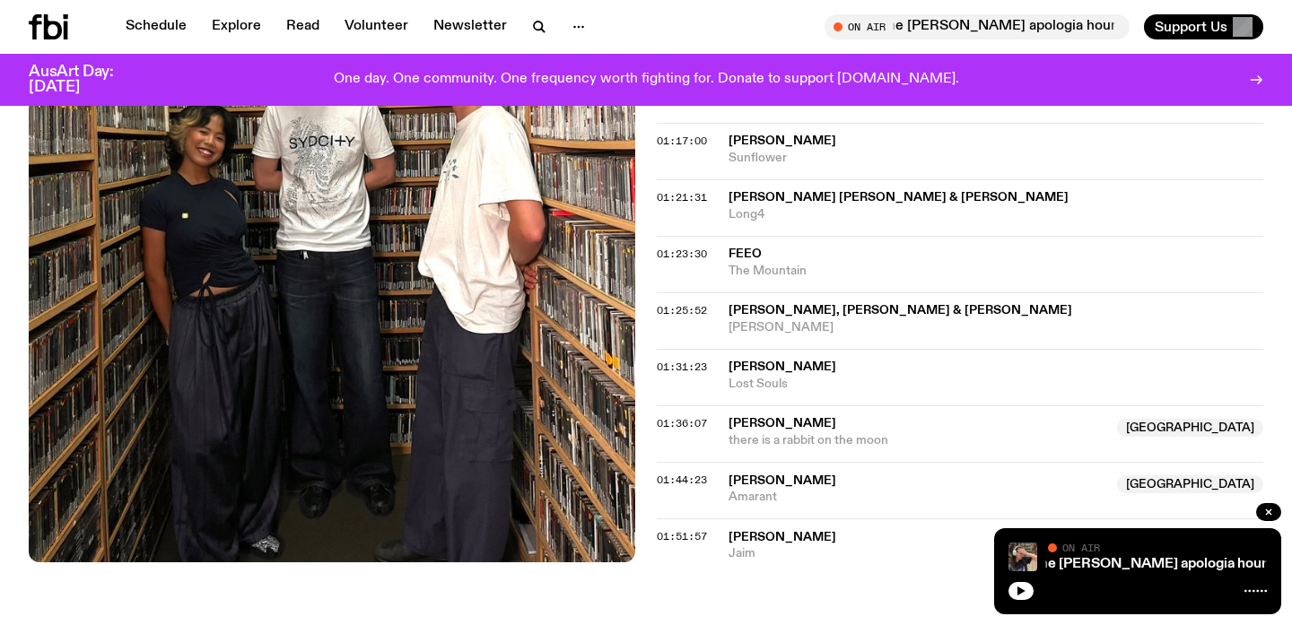
click at [787, 305] on span "[PERSON_NAME], [PERSON_NAME] & [PERSON_NAME]" at bounding box center [901, 310] width 344 height 13
click at [754, 252] on span "feeo" at bounding box center [745, 254] width 33 height 13
click at [768, 196] on span "[PERSON_NAME] [PERSON_NAME] & [PERSON_NAME]" at bounding box center [899, 197] width 340 height 13
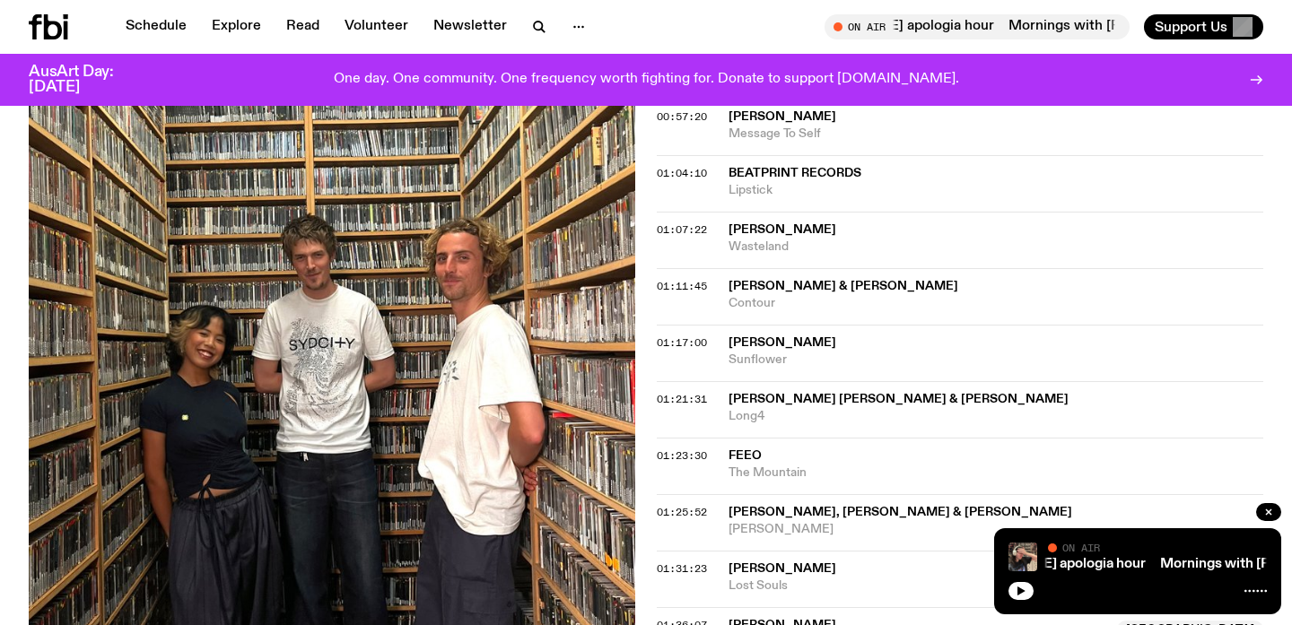
scroll to position [1330, 0]
click at [753, 342] on span "[PERSON_NAME]" at bounding box center [783, 343] width 108 height 13
click at [742, 292] on span "[PERSON_NAME] & [PERSON_NAME]" at bounding box center [844, 287] width 230 height 13
click at [789, 236] on span "[PERSON_NAME]" at bounding box center [783, 230] width 108 height 13
click at [742, 184] on span "Lipstick" at bounding box center [996, 191] width 535 height 17
